Goal: Book appointment/travel/reservation

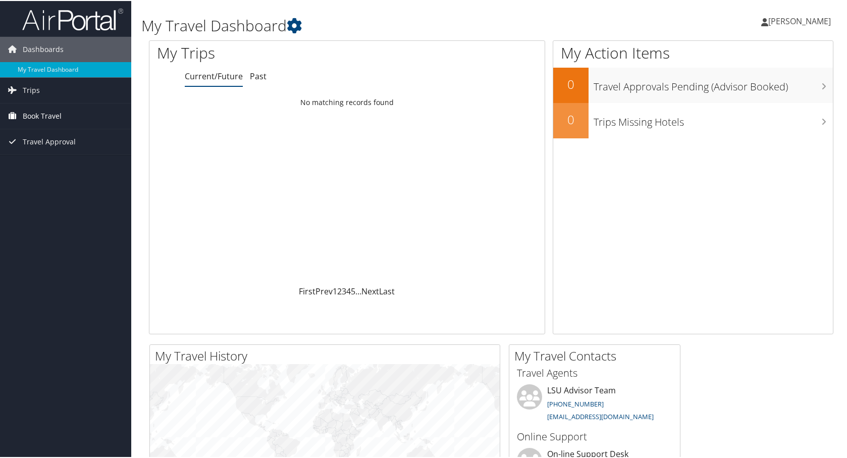
click at [62, 113] on link "Book Travel" at bounding box center [65, 114] width 131 height 25
click at [57, 166] on link "Book/Manage Online Trips" at bounding box center [65, 165] width 131 height 15
click at [38, 120] on span "Book Travel" at bounding box center [42, 114] width 39 height 25
click at [43, 162] on link "Book/Manage Online Trips" at bounding box center [65, 165] width 131 height 15
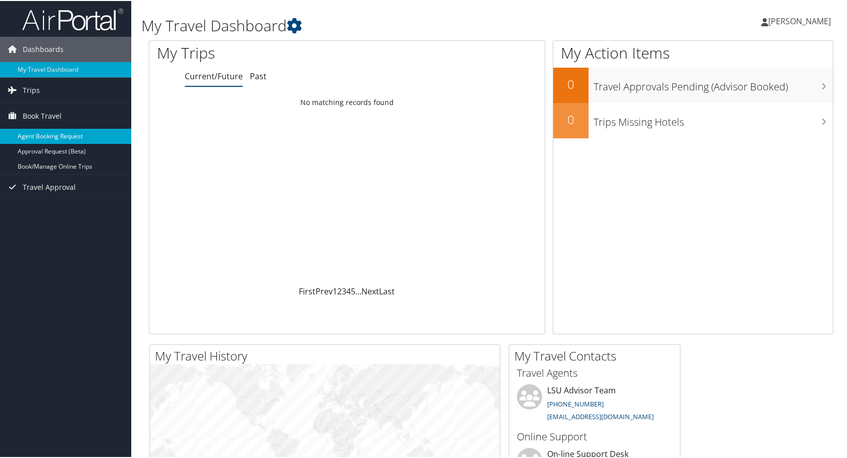
click at [71, 132] on link "Agent Booking Request" at bounding box center [65, 135] width 131 height 15
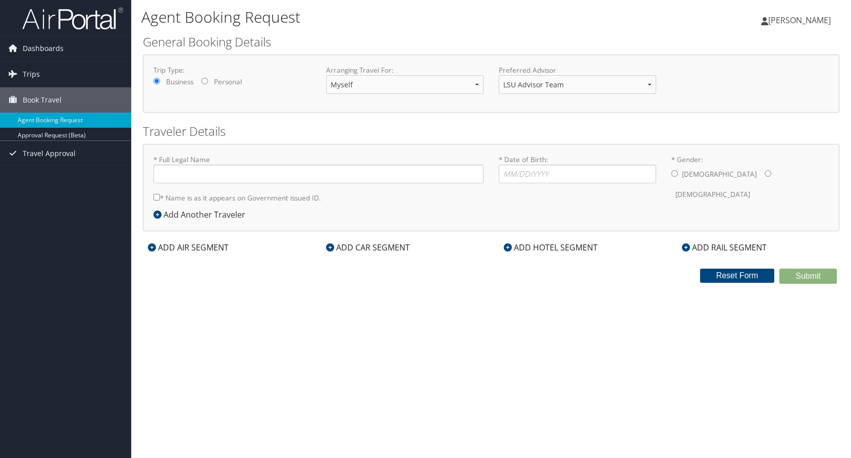
type input "[PERSON_NAME]"
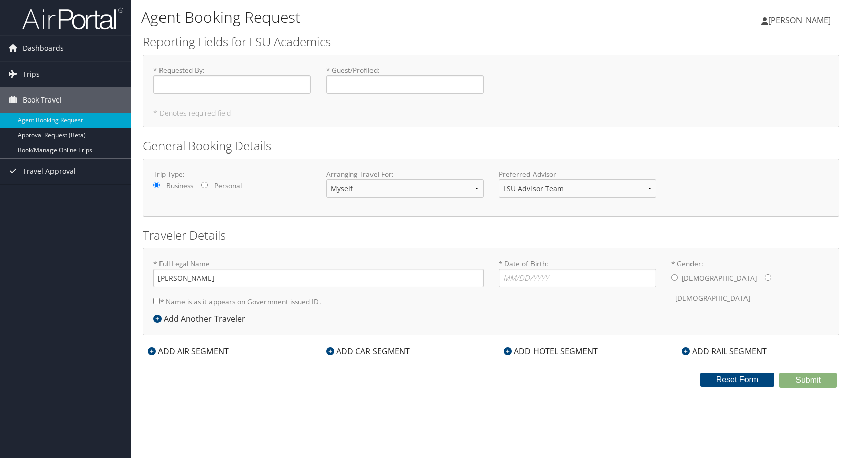
click at [331, 349] on icon at bounding box center [330, 351] width 8 height 8
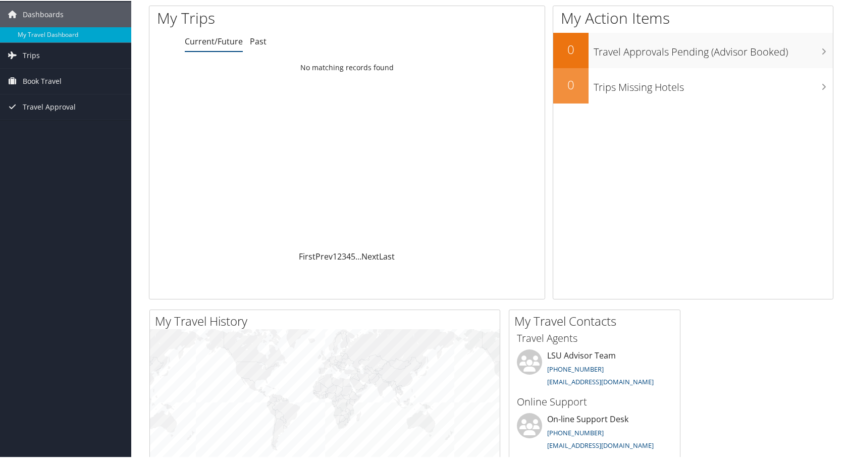
scroll to position [37, 0]
